Goal: Navigation & Orientation: Find specific page/section

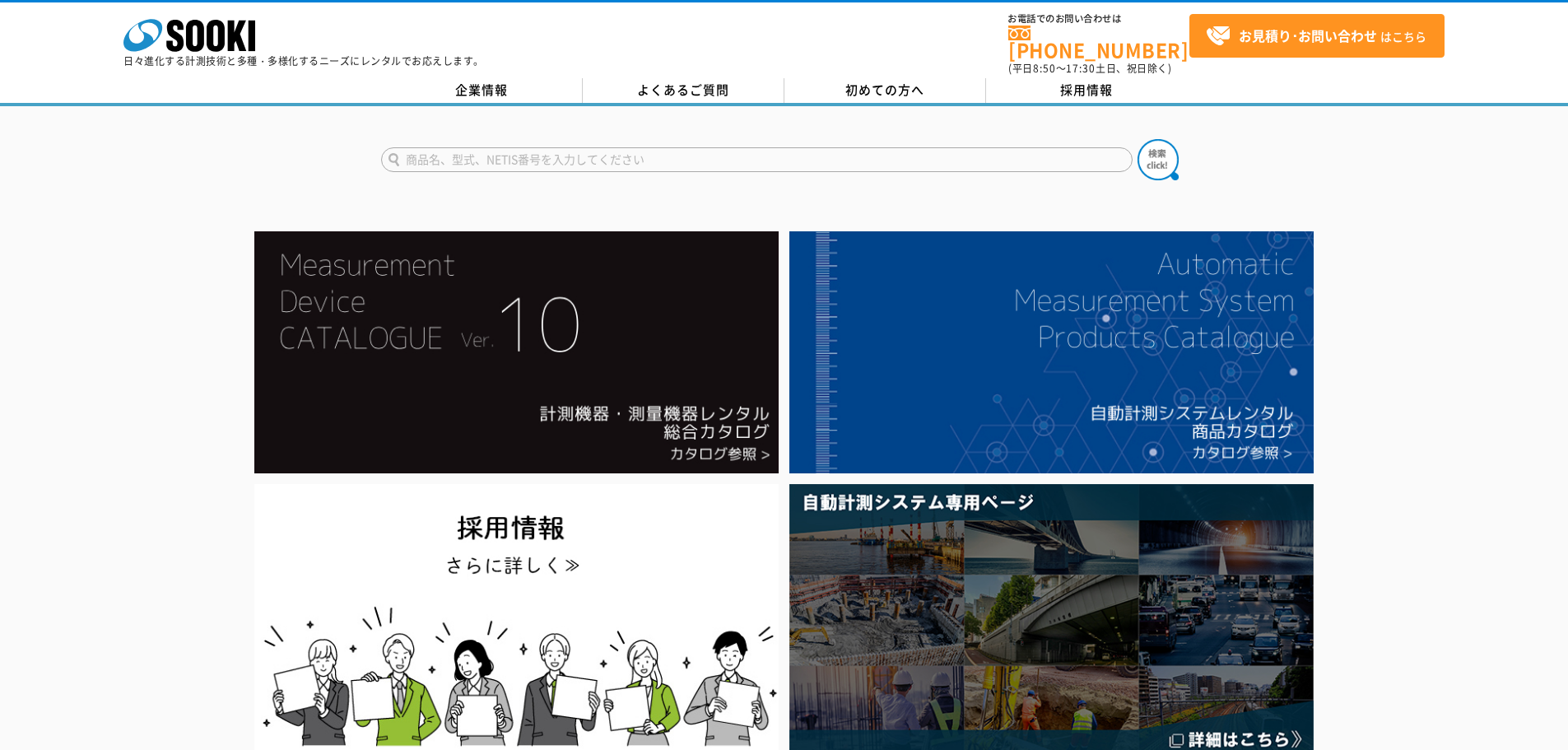
click at [460, 84] on link "企業情報" at bounding box center [482, 91] width 202 height 25
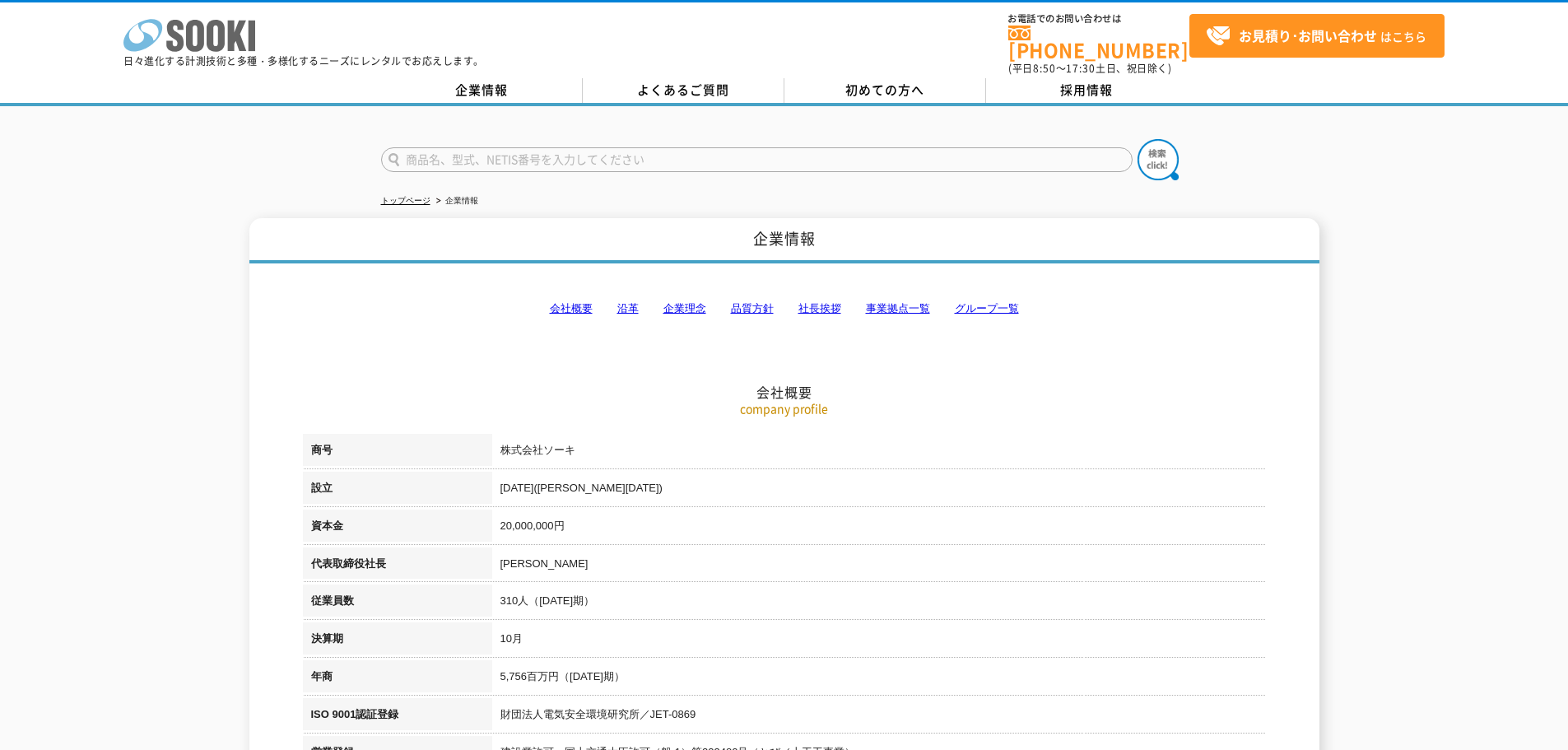
click at [200, 40] on icon at bounding box center [195, 36] width 18 height 32
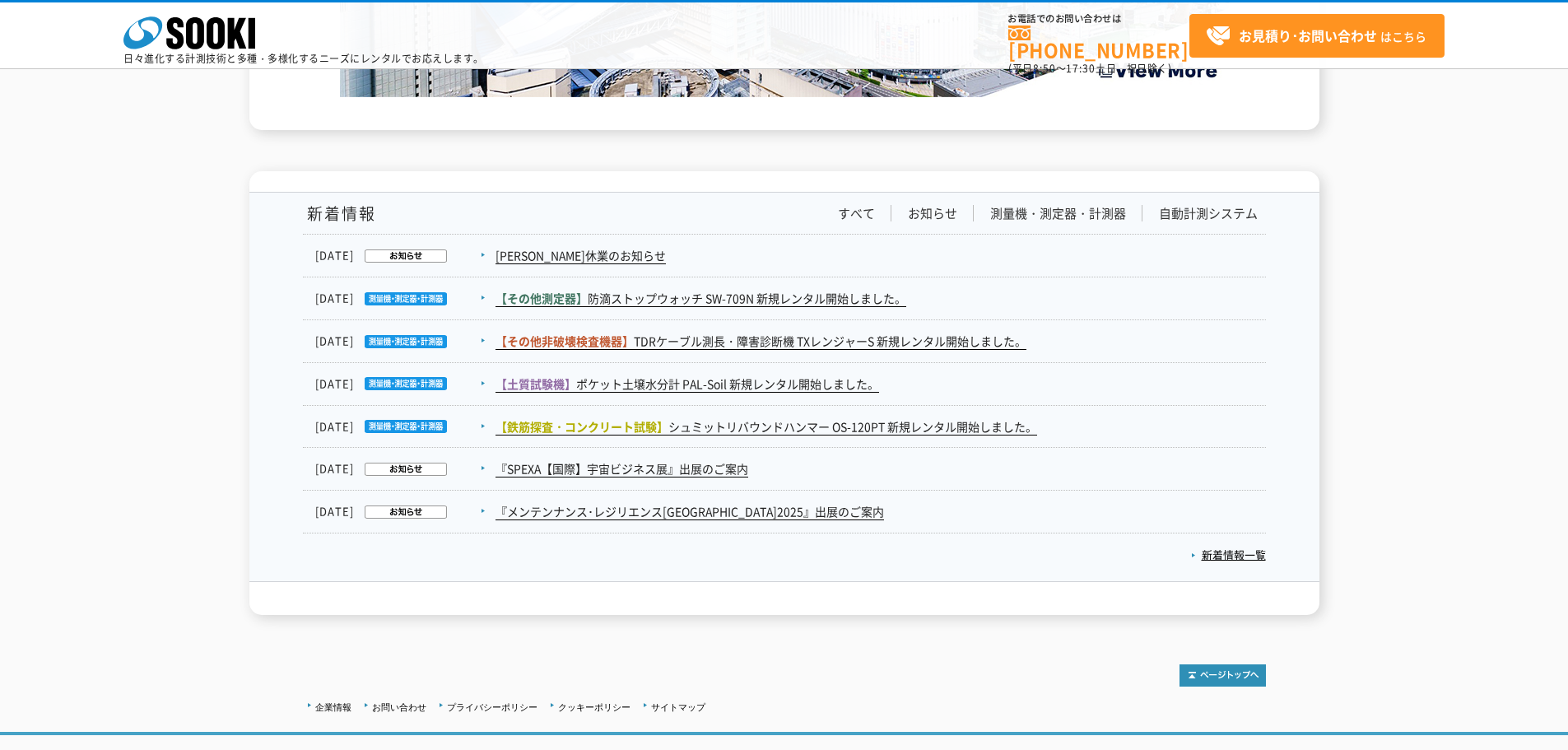
scroll to position [2702, 0]
